Goal: Find specific page/section: Find specific page/section

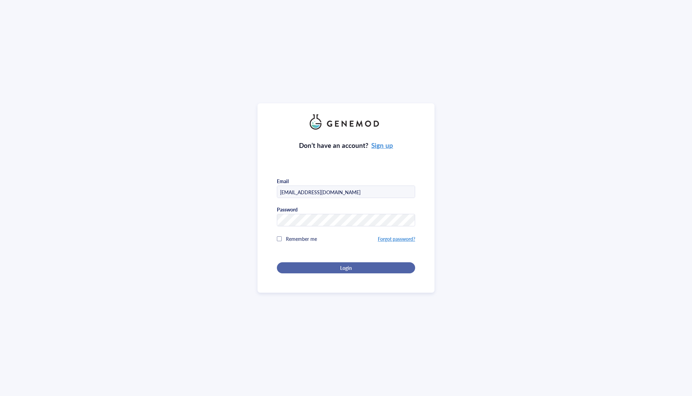
click at [342, 270] on button "Login" at bounding box center [346, 267] width 138 height 11
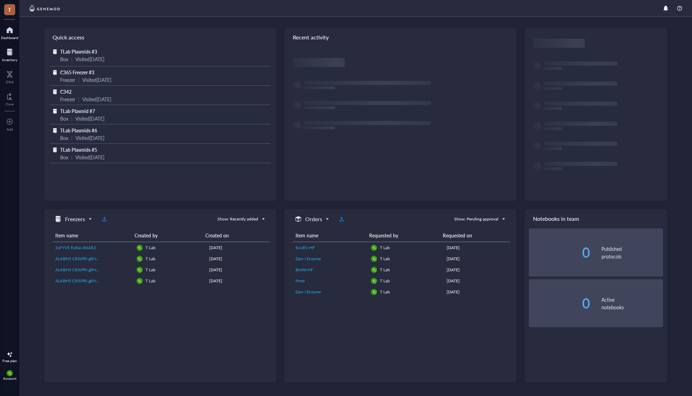
click at [11, 57] on div at bounding box center [9, 52] width 15 height 11
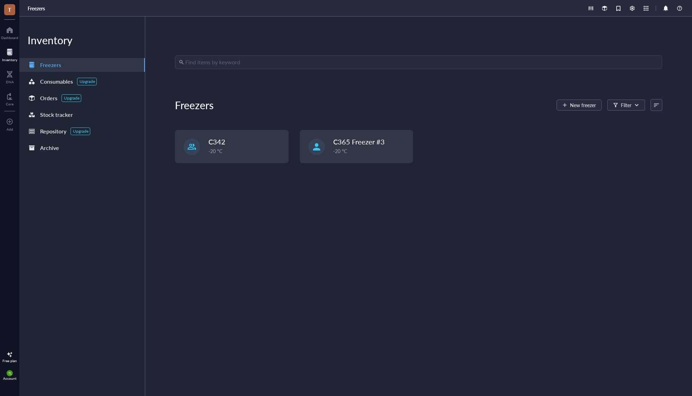
click at [257, 59] on input "search" at bounding box center [421, 62] width 473 height 13
type input "PKI"
